Goal: Transaction & Acquisition: Download file/media

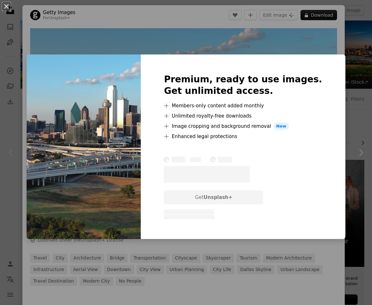
scroll to position [64, 0]
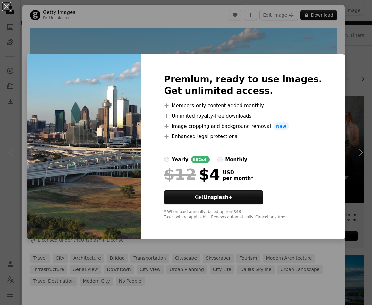
click at [285, 36] on div "An X shape Premium, ready to use images. Get unlimited access. A plus sign Memb…" at bounding box center [186, 152] width 372 height 305
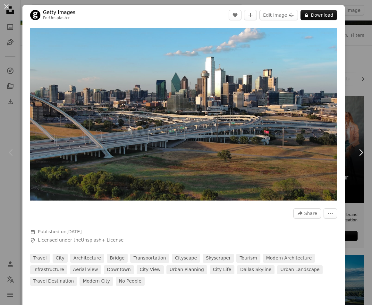
click at [354, 47] on div "An X shape Chevron left Chevron right Getty Images For Unsplash+ A heart A plus…" at bounding box center [186, 152] width 372 height 305
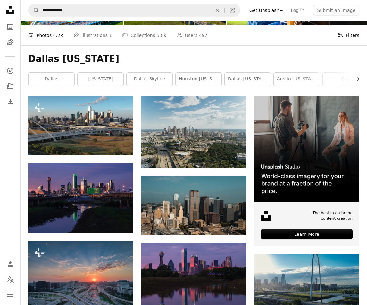
click at [343, 34] on icon "Filters" at bounding box center [341, 35] width 6 height 6
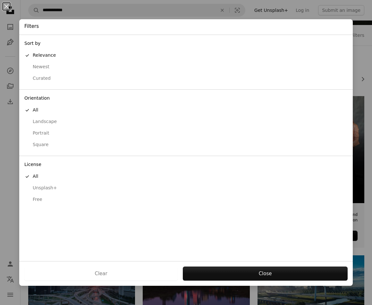
click at [51, 200] on div "Free" at bounding box center [185, 200] width 323 height 6
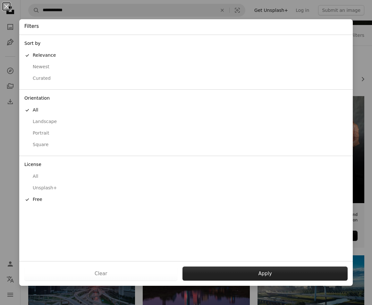
click at [264, 271] on button "Apply" at bounding box center [264, 274] width 165 height 14
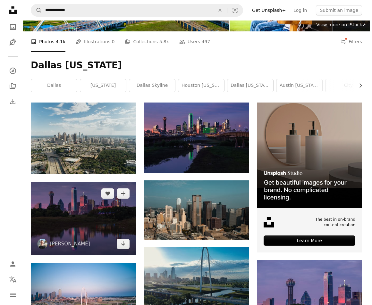
scroll to position [64, 0]
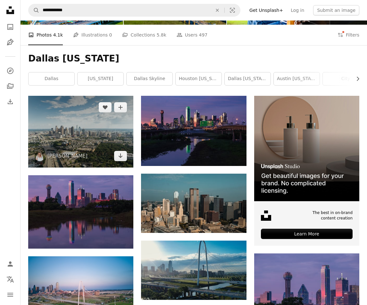
click at [116, 135] on img at bounding box center [80, 132] width 105 height 72
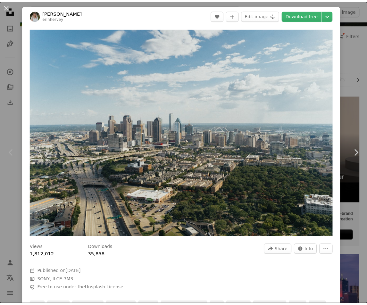
scroll to position [267, 0]
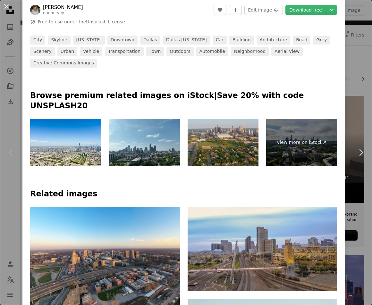
click at [355, 74] on div "An X shape Chevron left Chevron right [PERSON_NAME] erinhervey A heart A plus s…" at bounding box center [186, 152] width 372 height 305
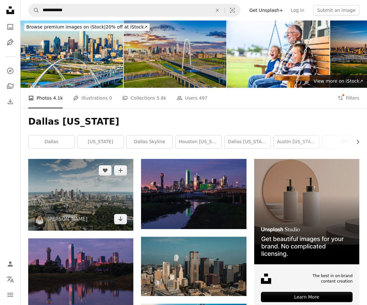
scroll to position [1, 0]
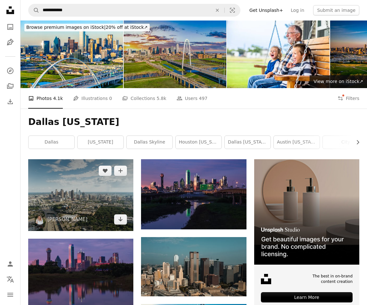
click at [76, 201] on img at bounding box center [80, 195] width 105 height 72
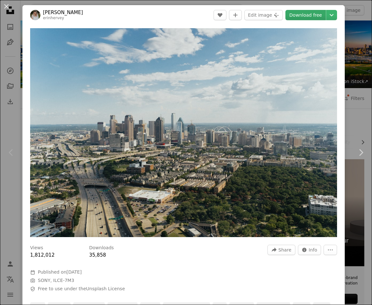
click at [293, 15] on link "Download free" at bounding box center [305, 15] width 40 height 10
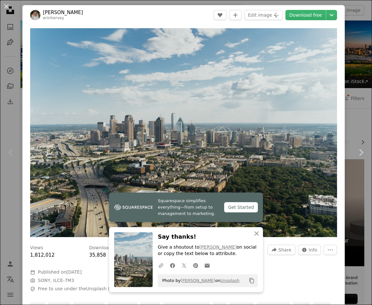
drag, startPoint x: 356, startPoint y: 55, endPoint x: 352, endPoint y: 55, distance: 3.8
click at [356, 55] on div "An X shape Chevron left Chevron right [PERSON_NAME] erinhervey A heart A plus s…" at bounding box center [186, 152] width 372 height 305
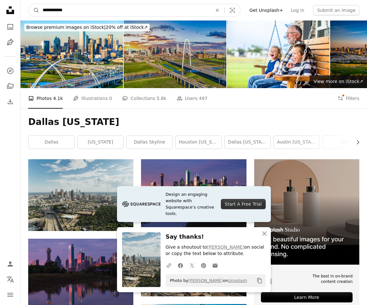
click at [50, 8] on input "**********" at bounding box center [124, 10] width 171 height 12
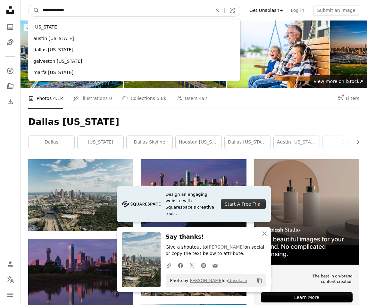
type input "**********"
click at [29, 4] on button "A magnifying glass" at bounding box center [34, 10] width 11 height 12
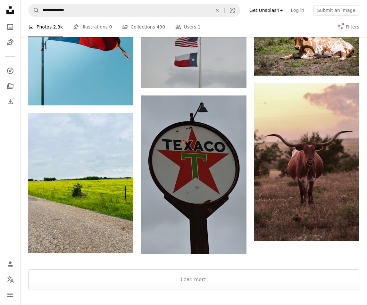
scroll to position [737, 0]
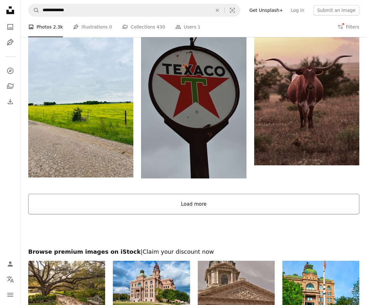
click at [239, 212] on button "Load more" at bounding box center [193, 204] width 331 height 21
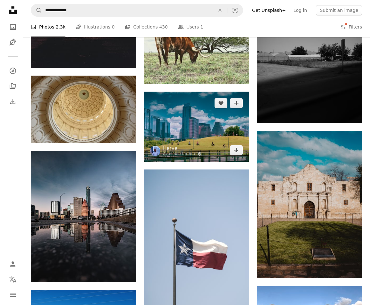
scroll to position [1499, 0]
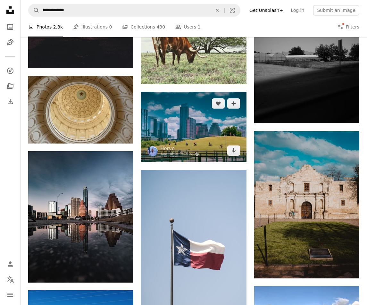
click at [174, 130] on img at bounding box center [193, 127] width 105 height 70
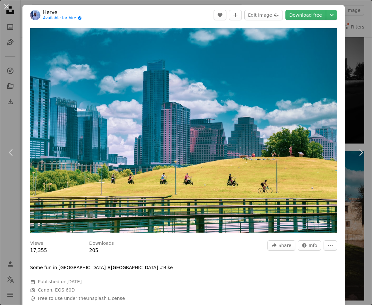
click at [348, 86] on div "An X shape Chevron left Chevron right Herve Available for hire A checkmark insi…" at bounding box center [186, 152] width 372 height 305
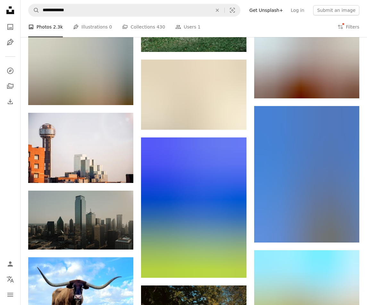
scroll to position [2076, 0]
